Goal: Information Seeking & Learning: Learn about a topic

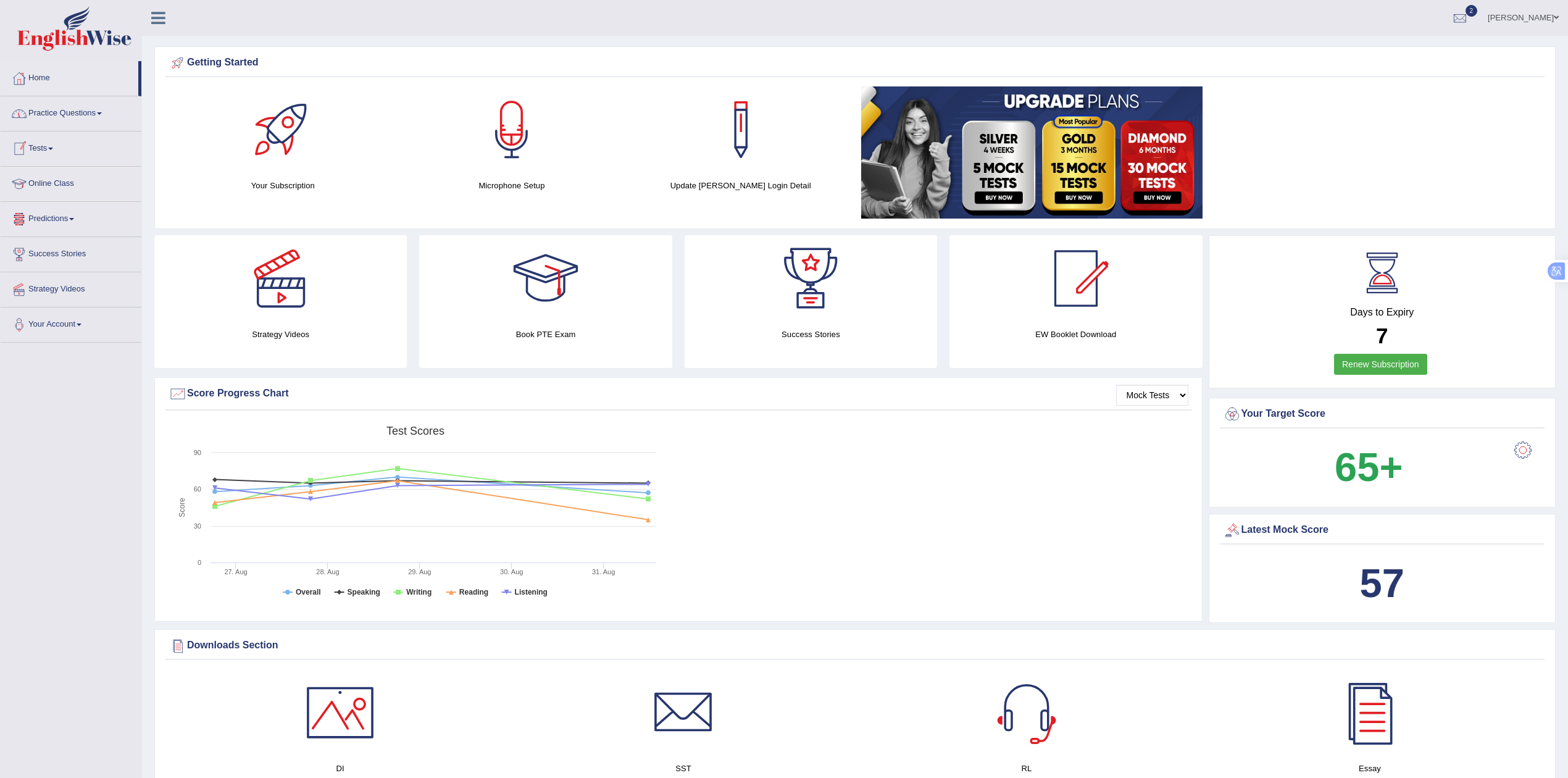
click at [57, 116] on link "Practice Questions" at bounding box center [71, 111] width 141 height 31
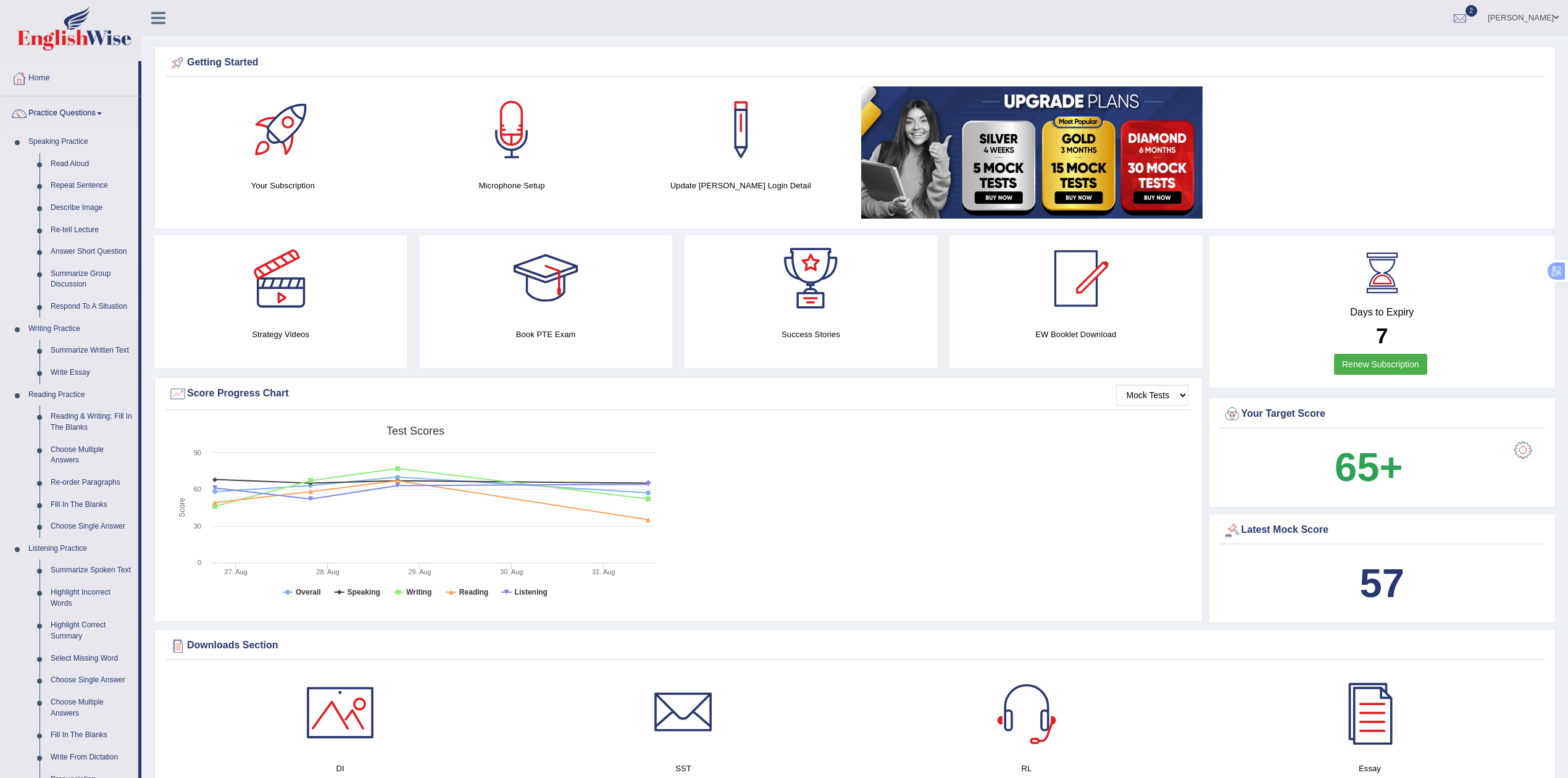
click at [72, 279] on link "Summarize Group Discussion" at bounding box center [92, 280] width 93 height 33
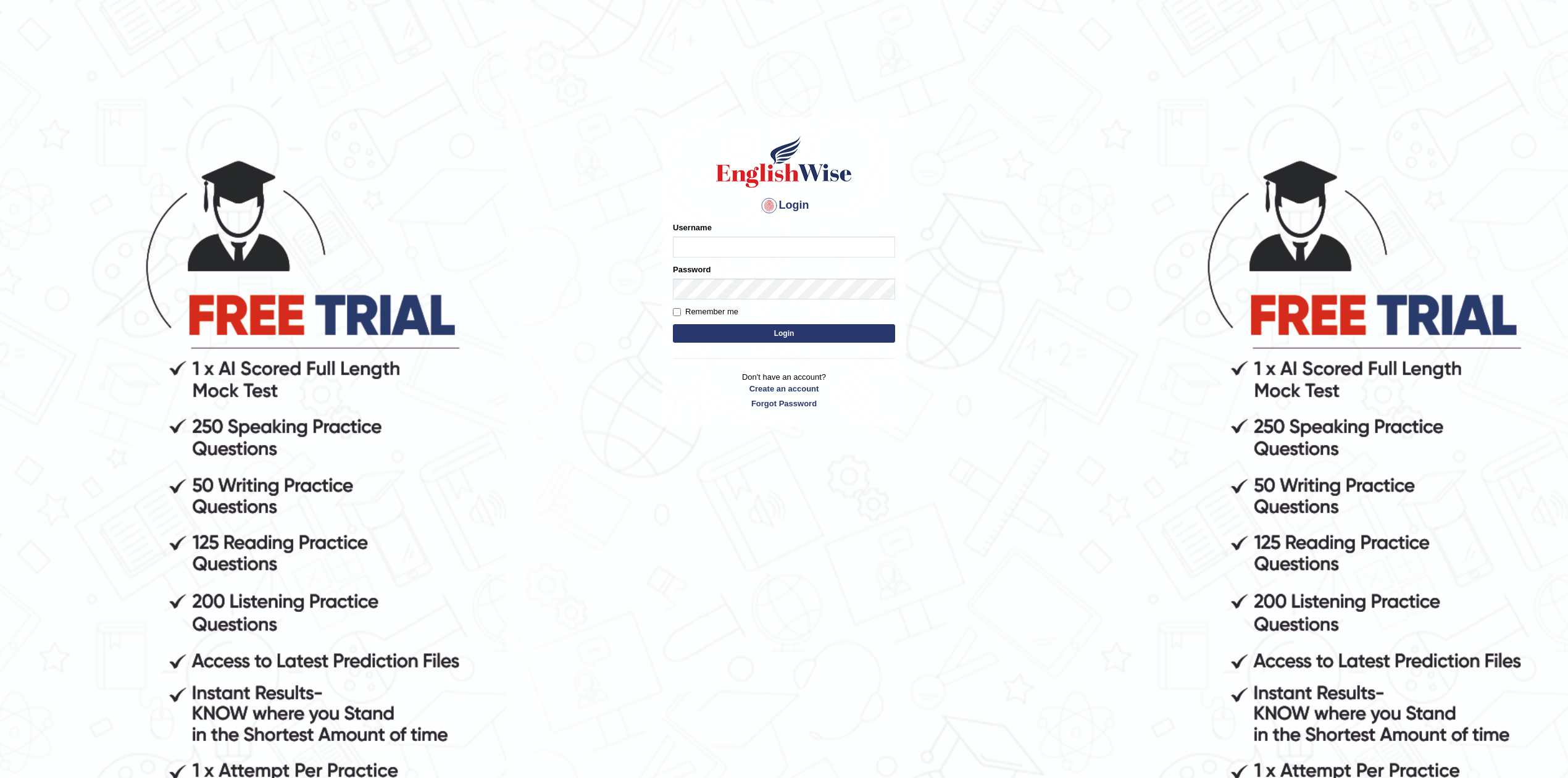
type input "Rakeshtharrai"
click at [751, 329] on button "Login" at bounding box center [784, 333] width 222 height 19
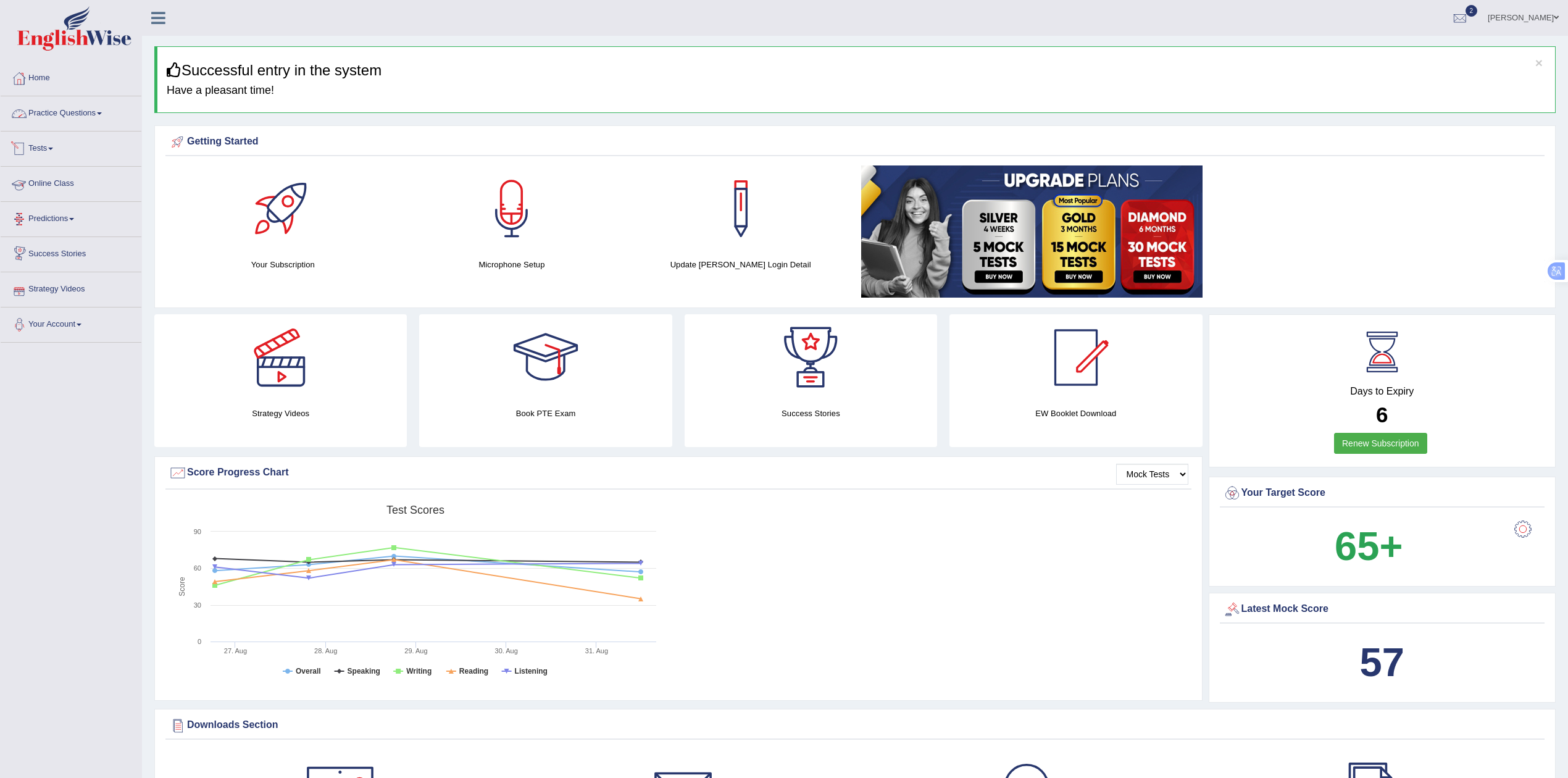
click at [80, 119] on link "Practice Questions" at bounding box center [71, 111] width 141 height 31
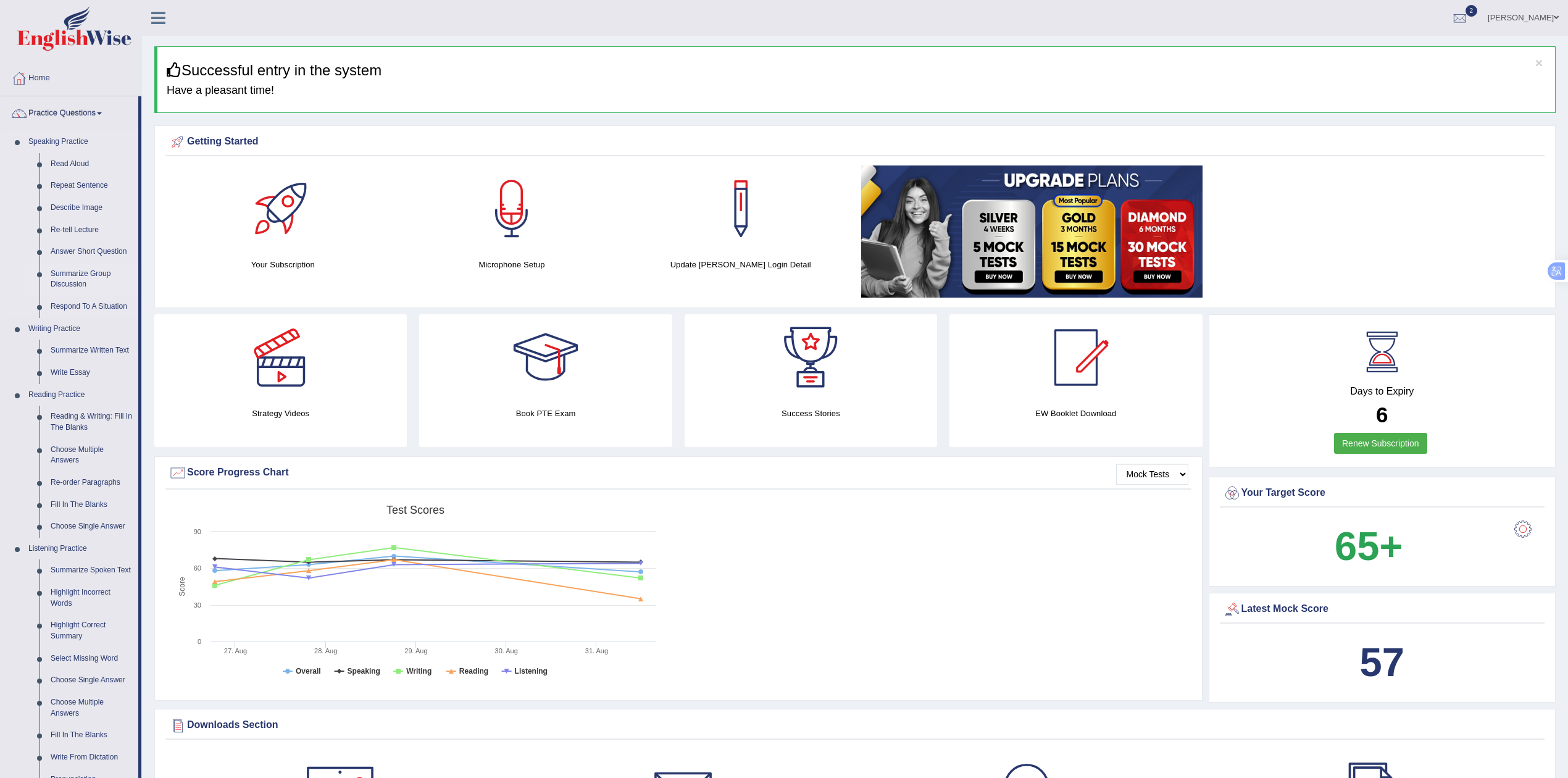
click at [66, 280] on link "Summarize Group Discussion" at bounding box center [92, 280] width 93 height 33
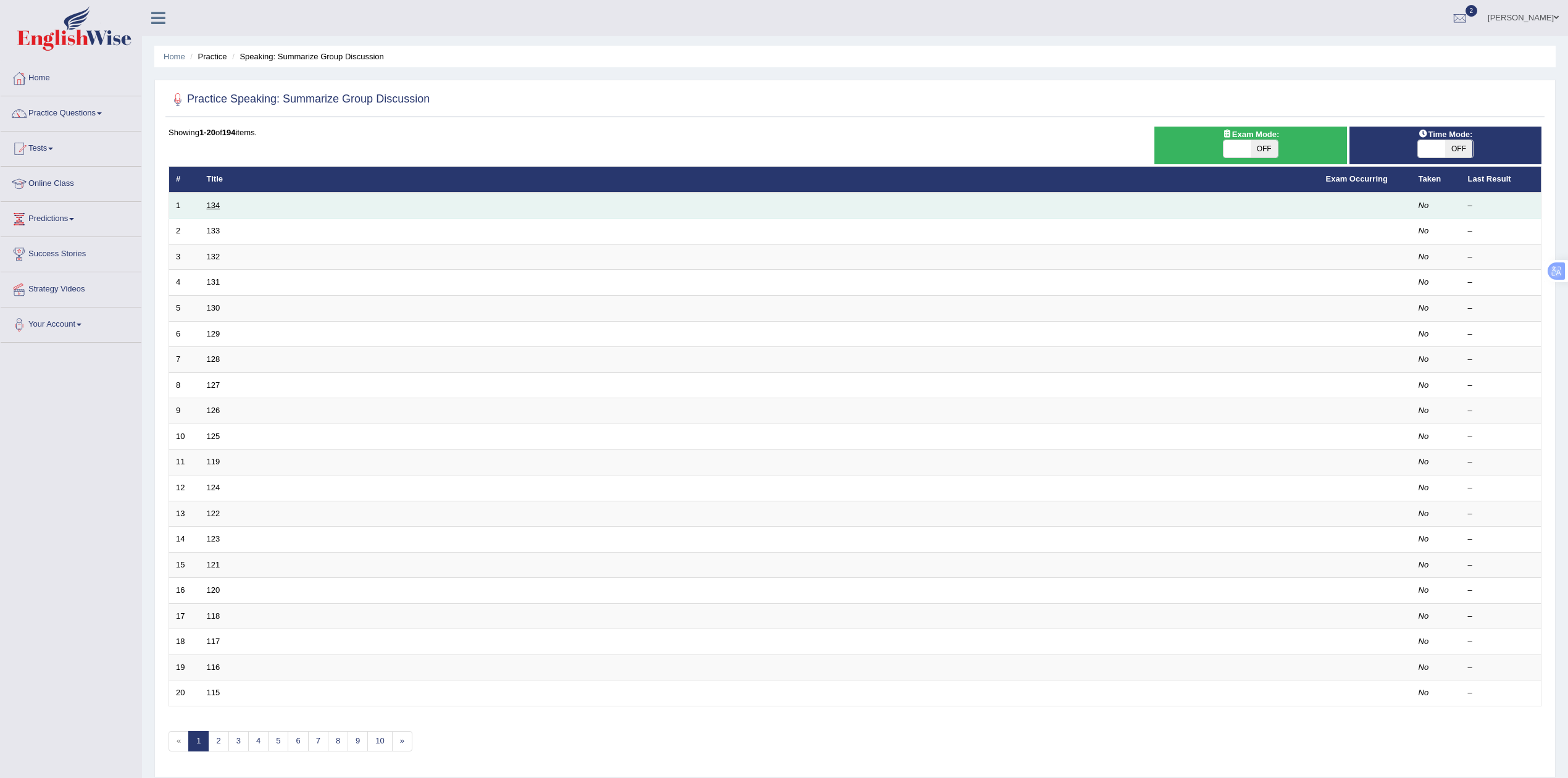
click at [211, 204] on link "134" at bounding box center [213, 205] width 14 height 9
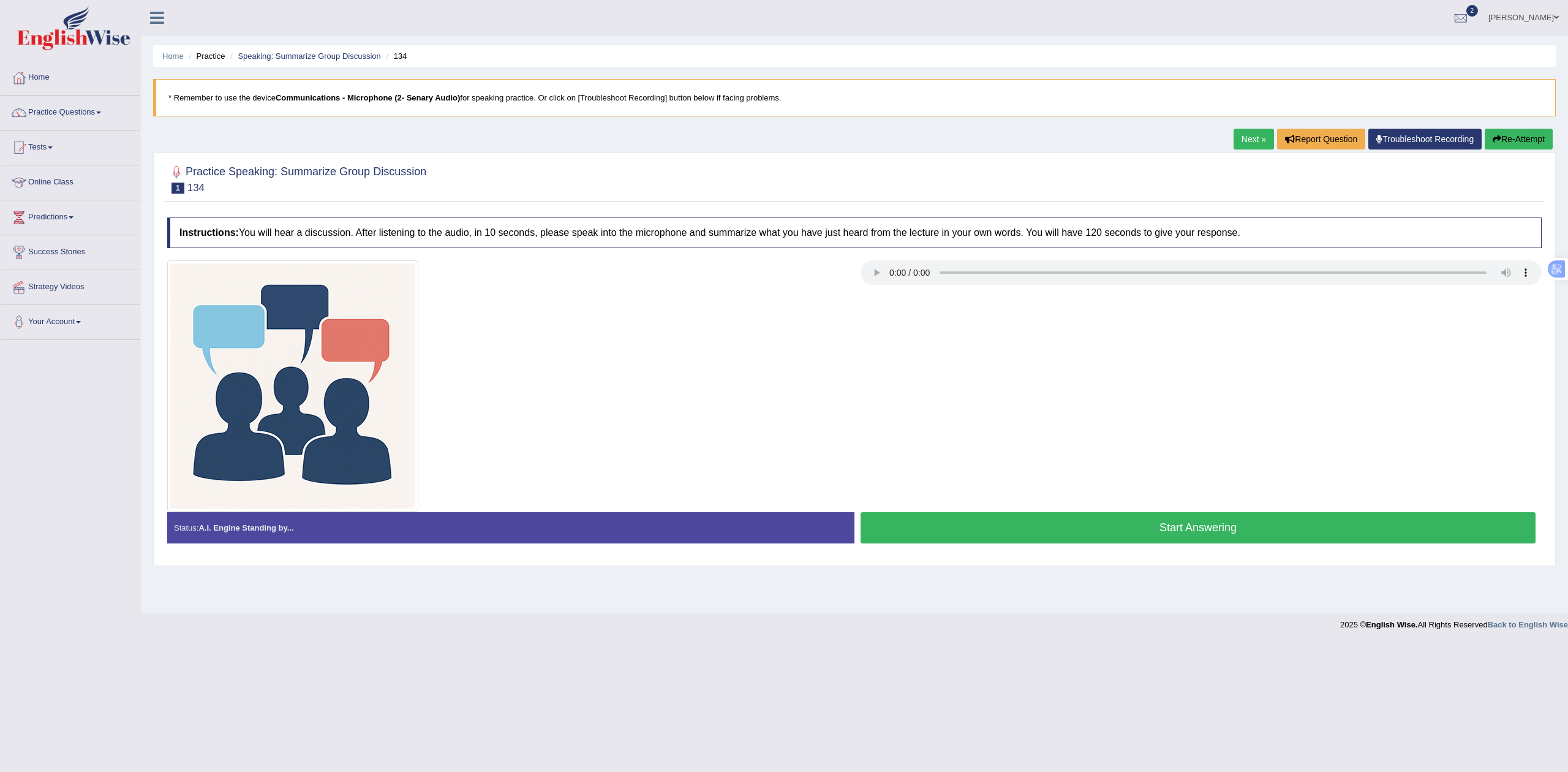
click at [1242, 130] on link "Next »" at bounding box center [1254, 139] width 41 height 21
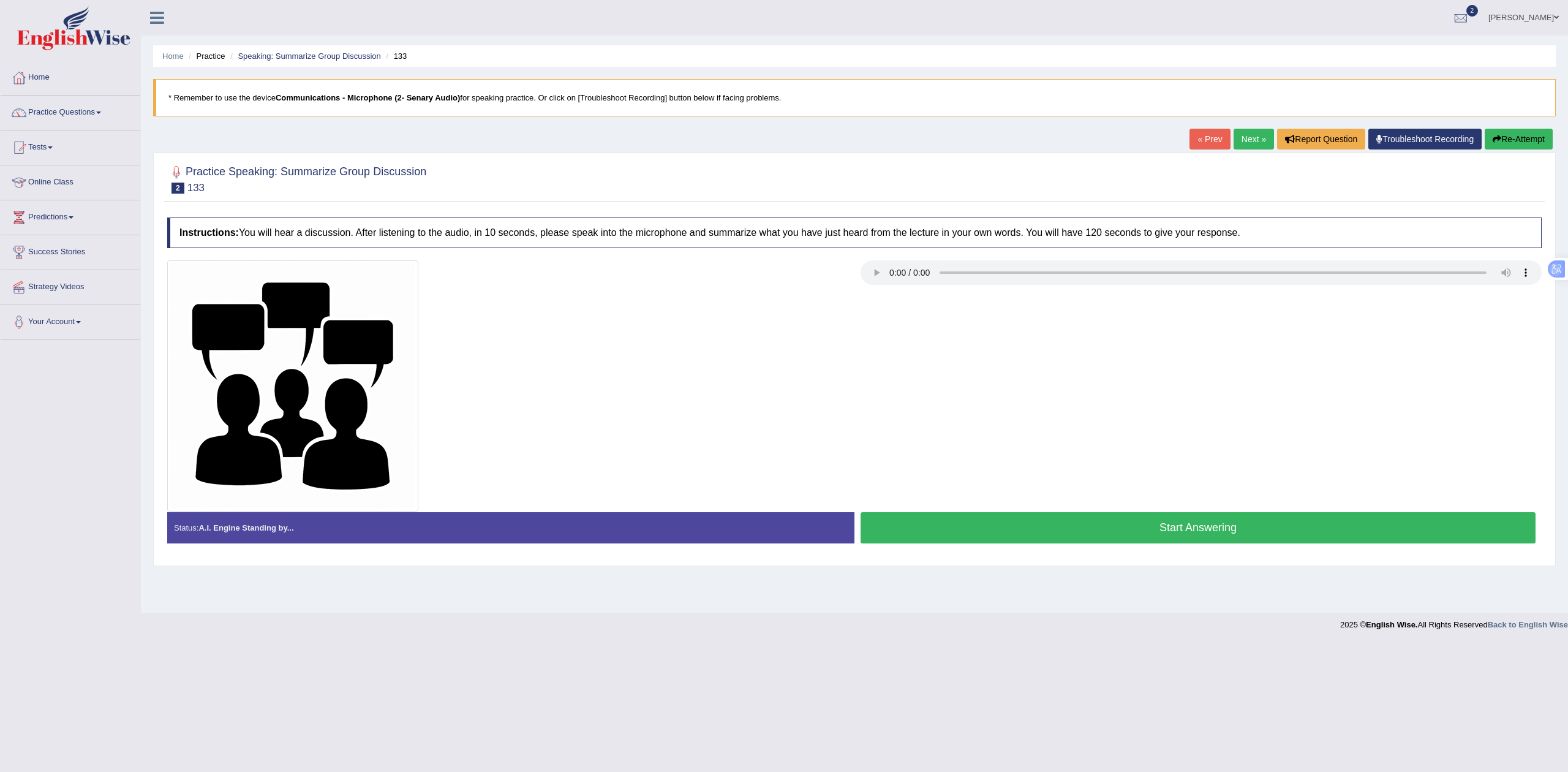
click at [1084, 535] on button "Start Answering" at bounding box center [1198, 528] width 675 height 31
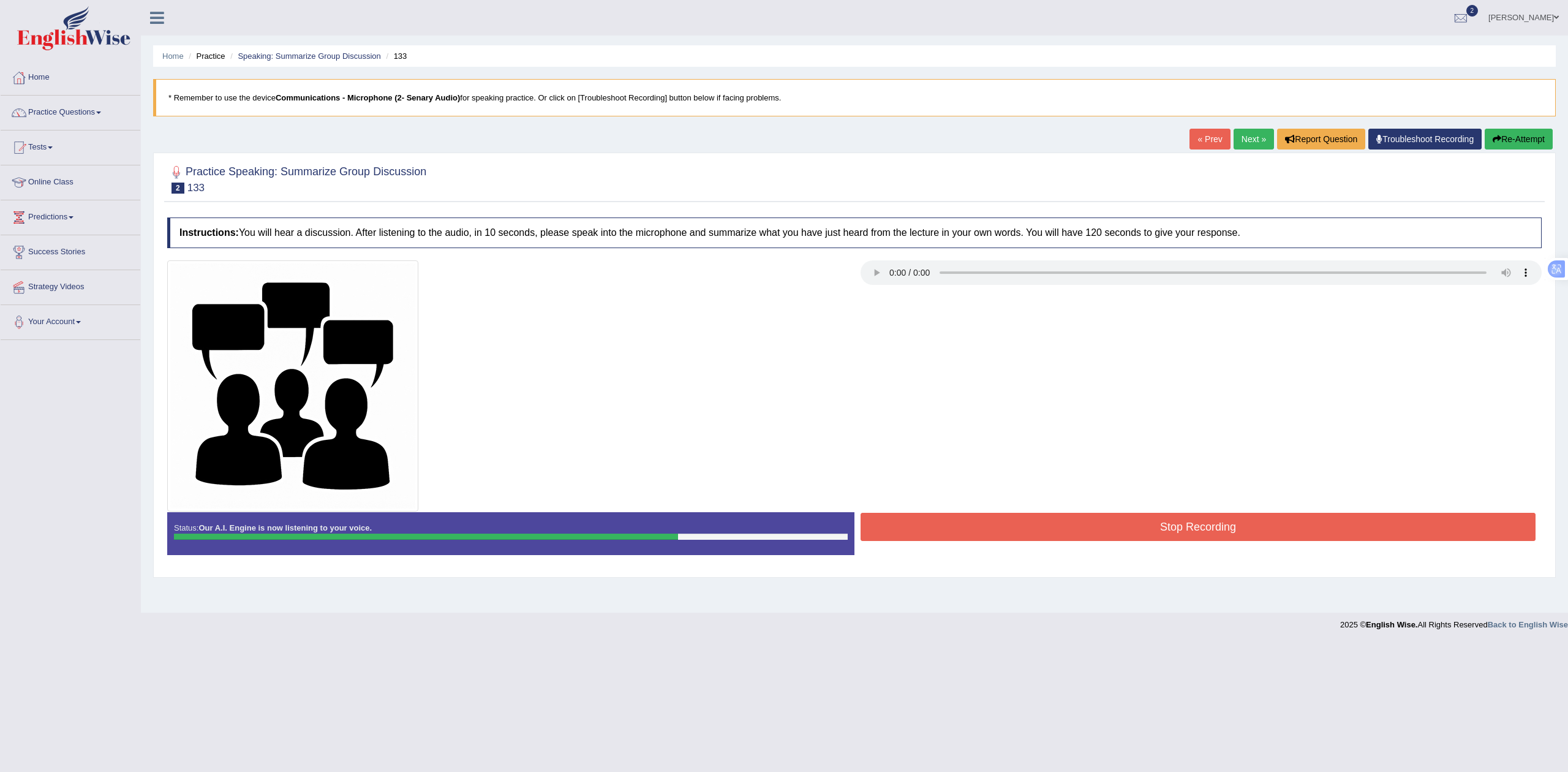
click at [1187, 525] on button "Stop Recording" at bounding box center [1198, 526] width 675 height 28
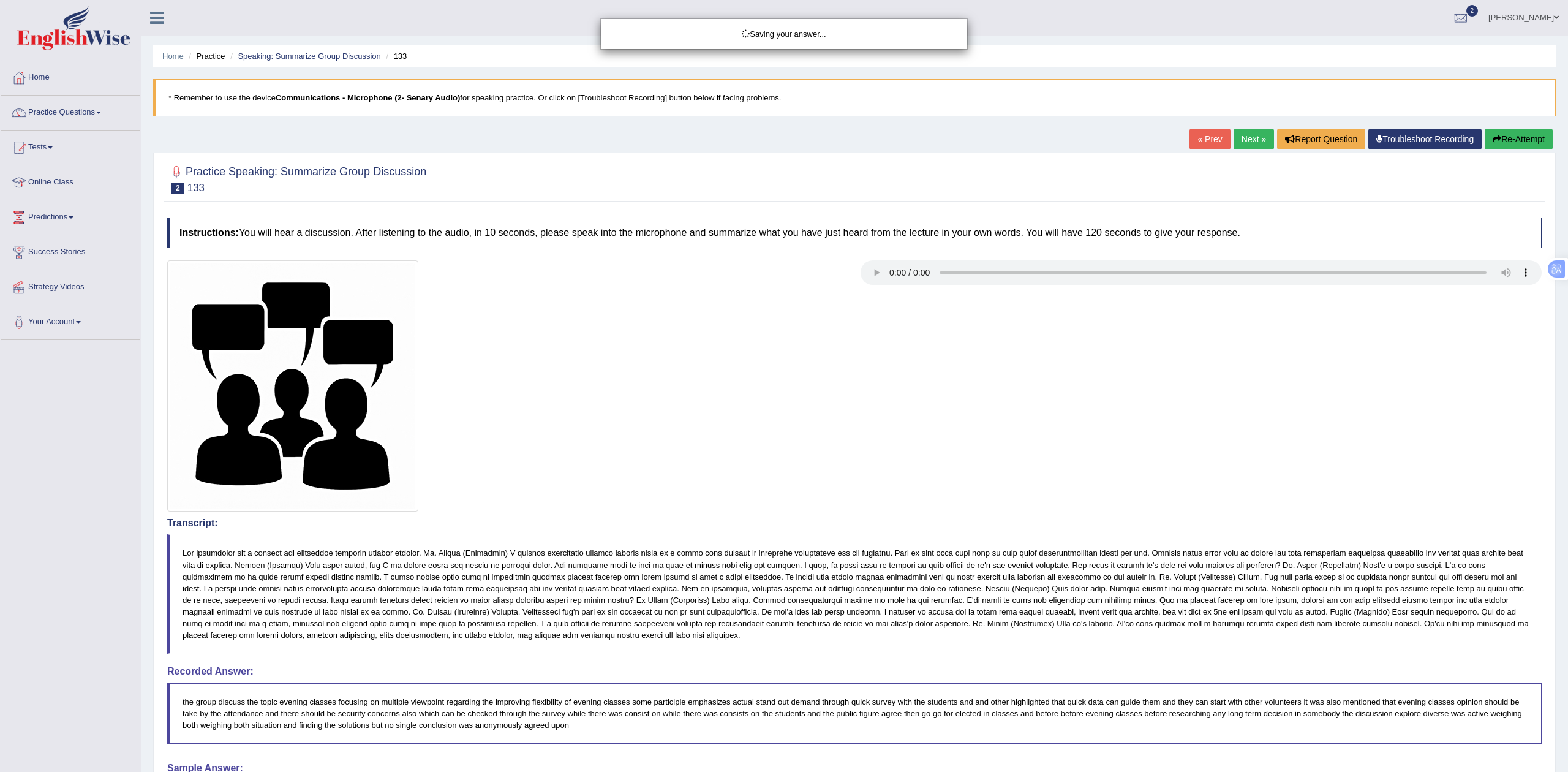
click at [993, 462] on div "Saving your answer..." at bounding box center [784, 386] width 1568 height 772
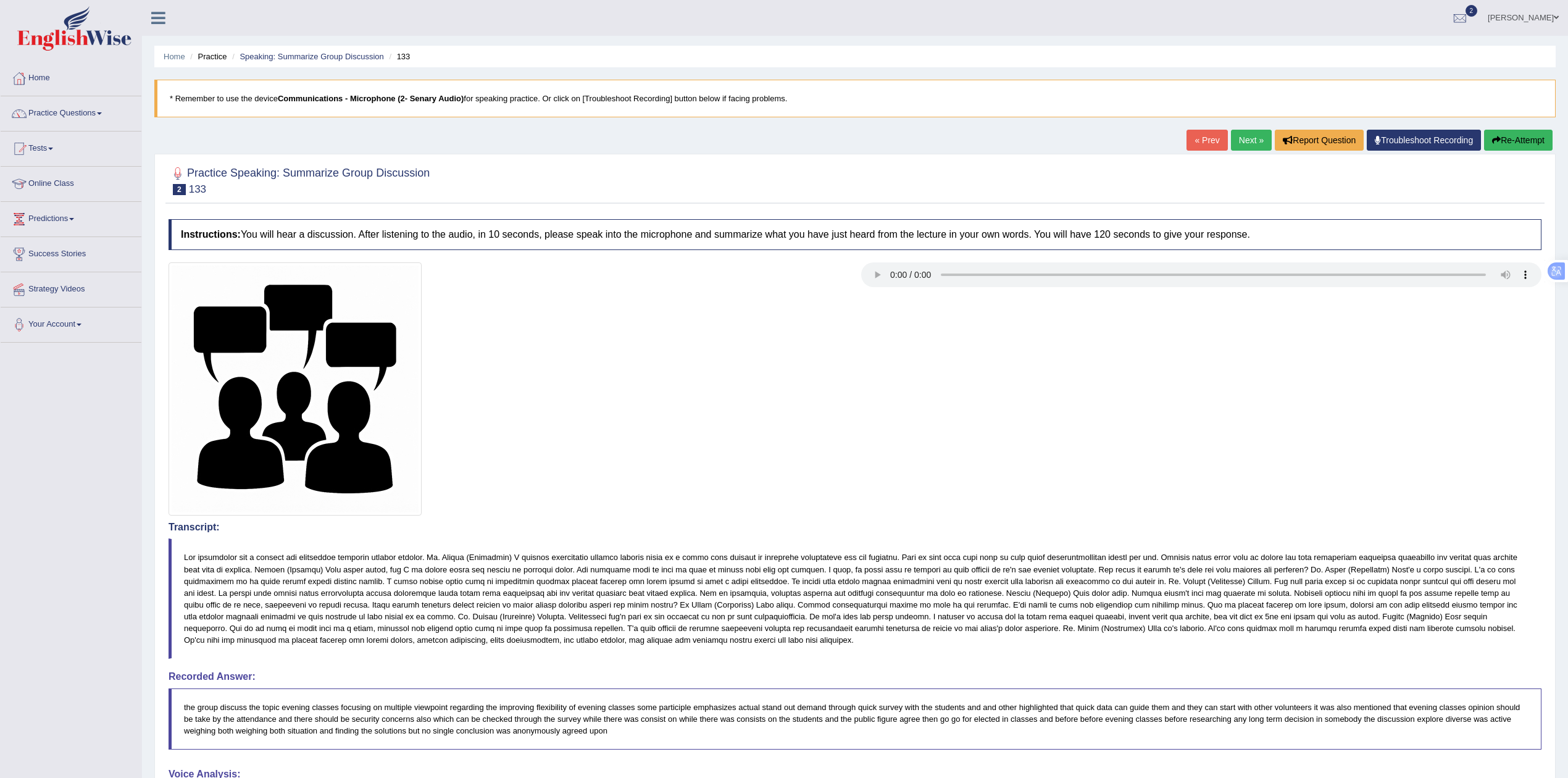
drag, startPoint x: 1575, startPoint y: 430, endPoint x: 1570, endPoint y: 544, distance: 114.1
click at [1248, 144] on link "Next »" at bounding box center [1252, 140] width 41 height 21
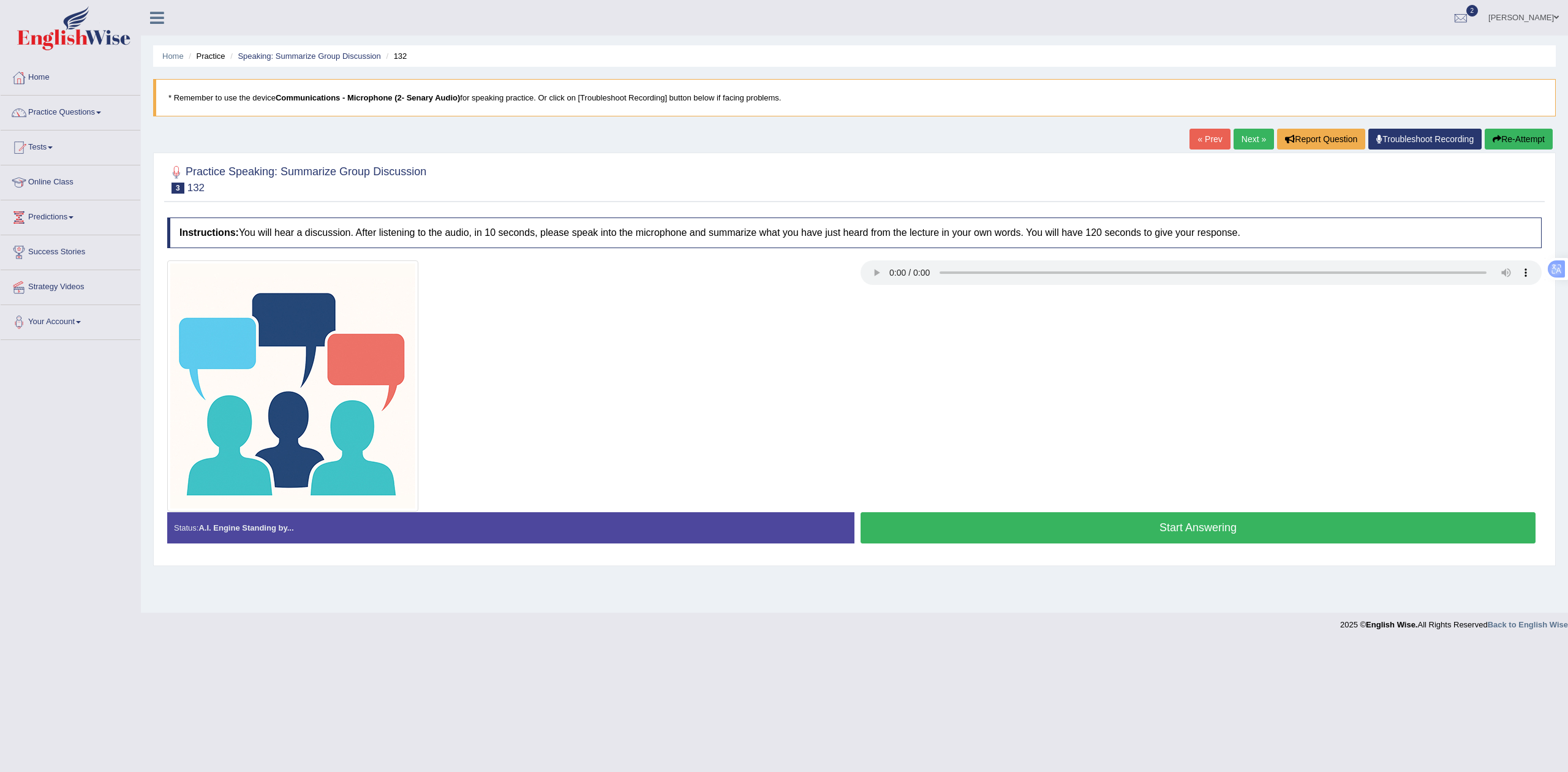
click at [1197, 508] on div at bounding box center [854, 386] width 1387 height 251
drag, startPoint x: 1197, startPoint y: 526, endPoint x: 1197, endPoint y: 503, distance: 23.0
click at [1198, 525] on button "Start Answering" at bounding box center [1198, 528] width 675 height 31
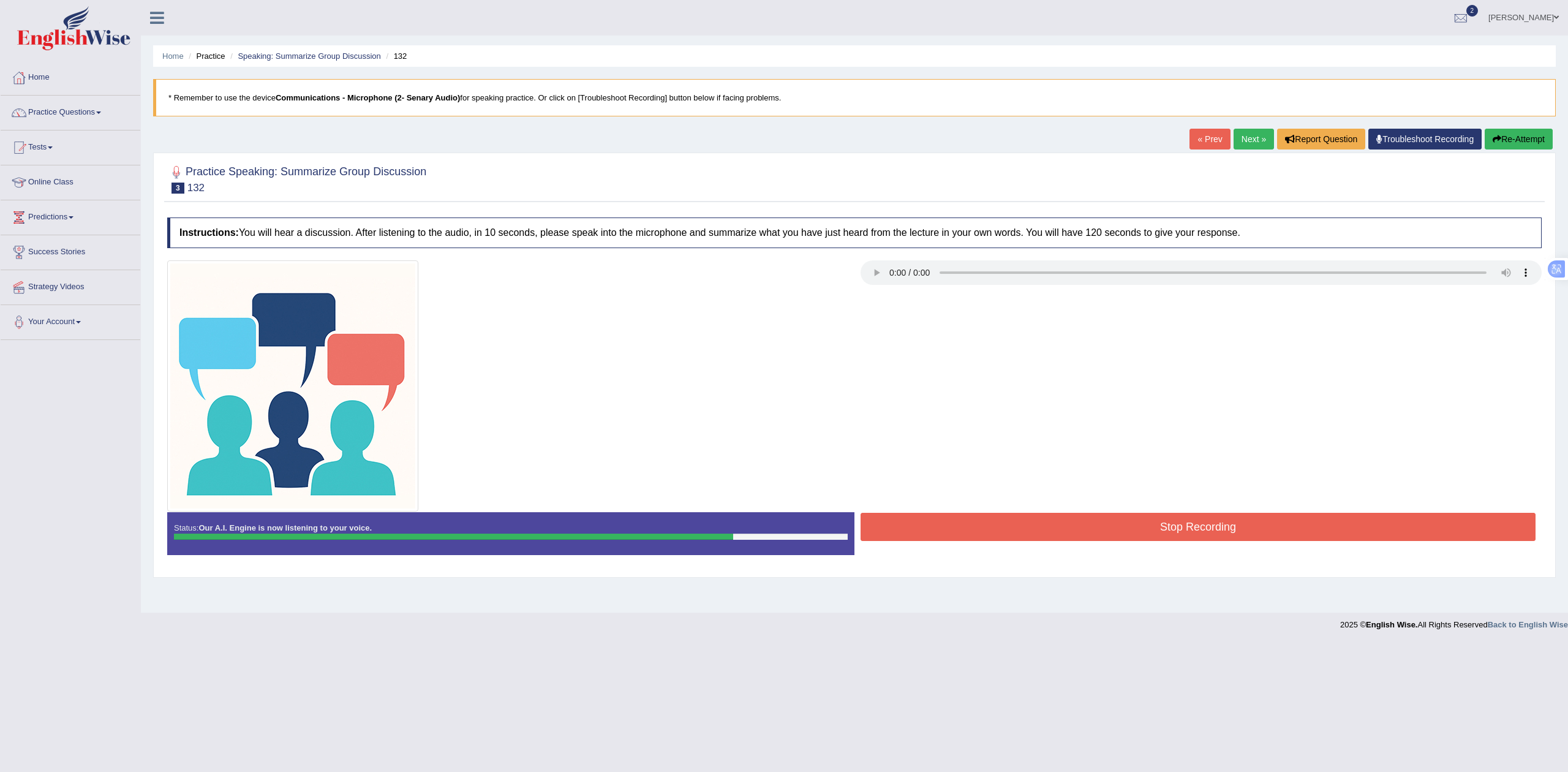
click at [998, 525] on button "Stop Recording" at bounding box center [1198, 526] width 675 height 28
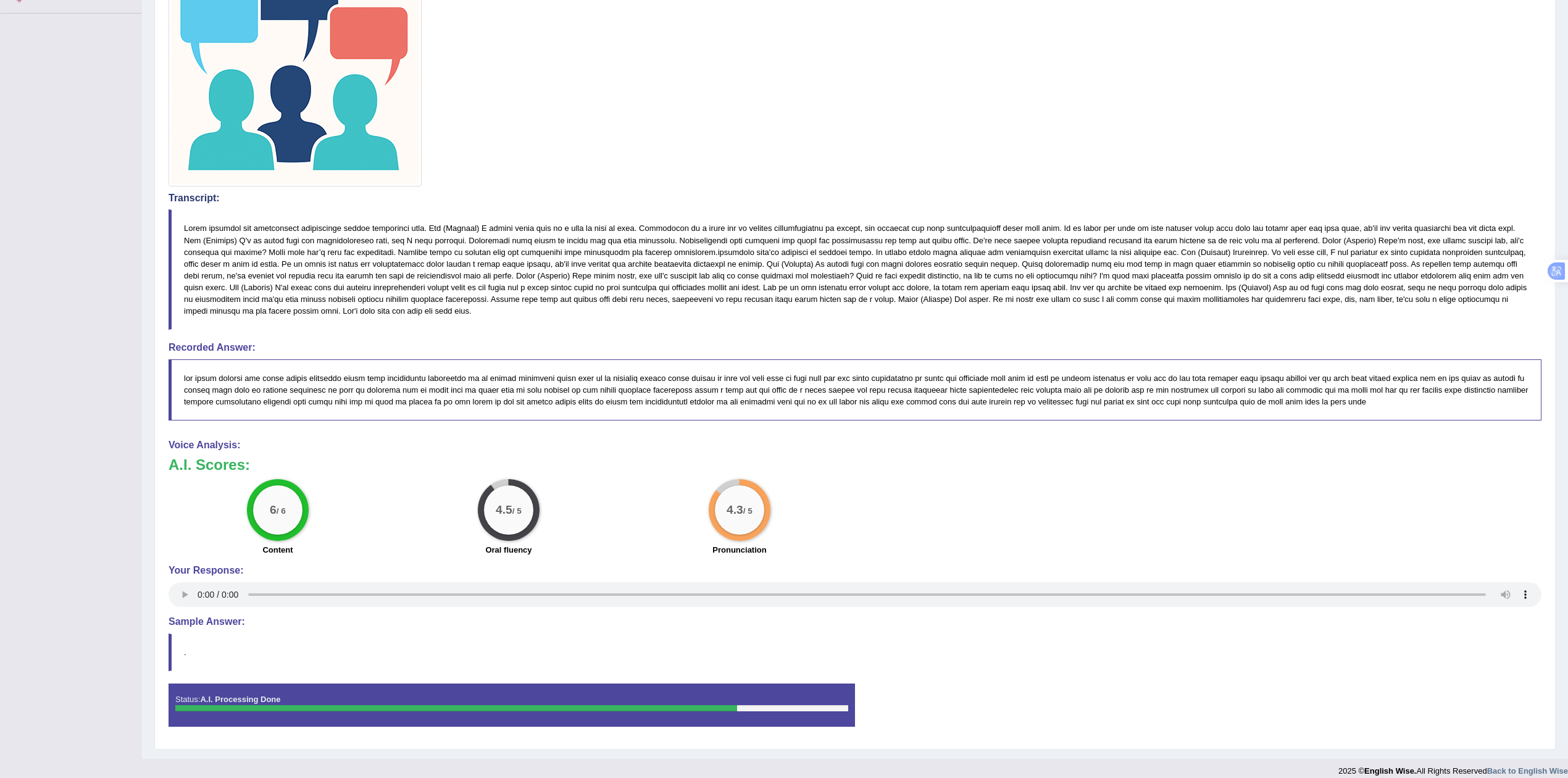
scroll to position [346, 0]
